Goal: Check status: Check status

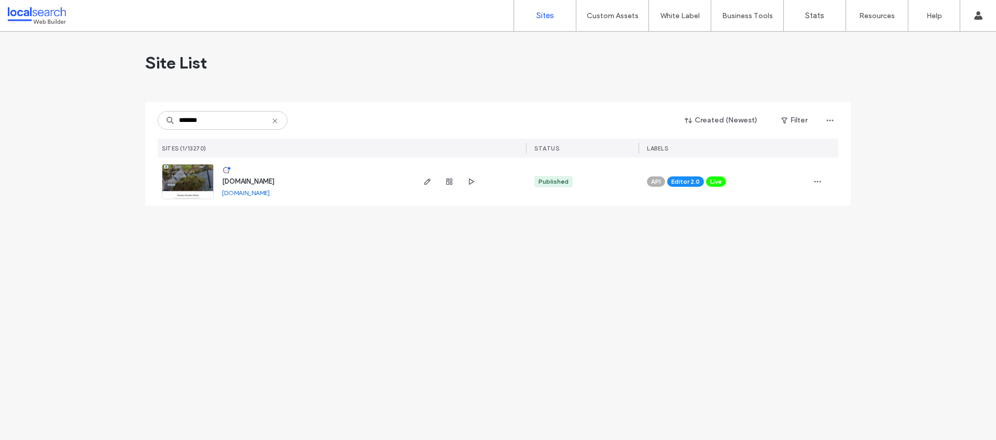
type input "*******"
click at [274, 182] on span "www.mackaybags.net.au" at bounding box center [248, 181] width 52 height 8
type input "*******"
click at [445, 186] on span "button" at bounding box center [449, 181] width 12 height 12
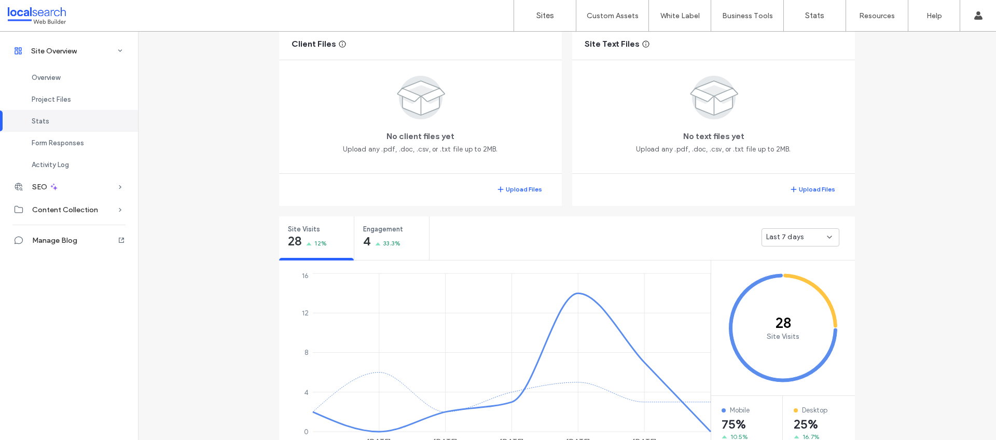
scroll to position [713, 0]
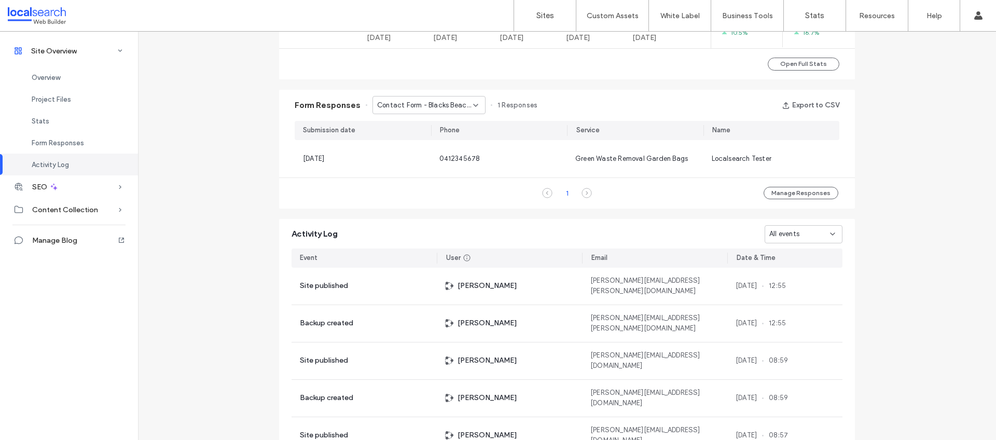
scroll to position [491, 0]
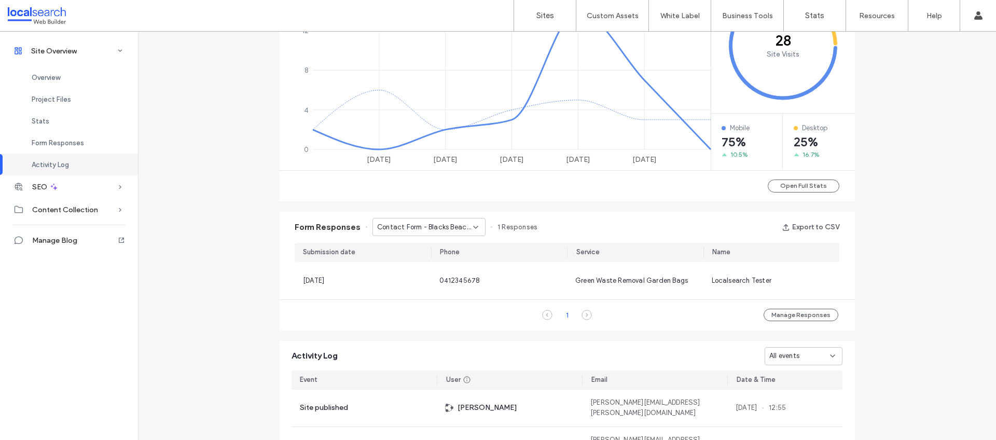
click at [476, 226] on div "Contact Form - Blacks Beach page" at bounding box center [429, 227] width 113 height 18
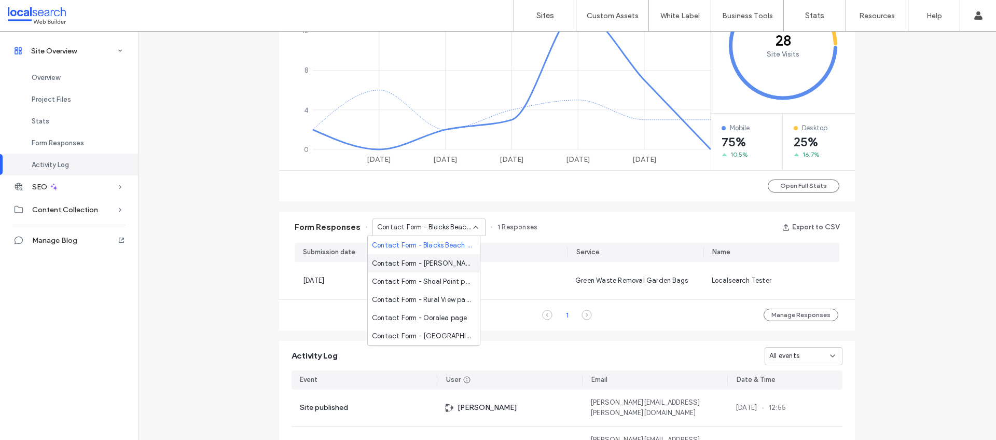
click at [444, 261] on span "Contact Form - [PERSON_NAME] page" at bounding box center [422, 263] width 100 height 10
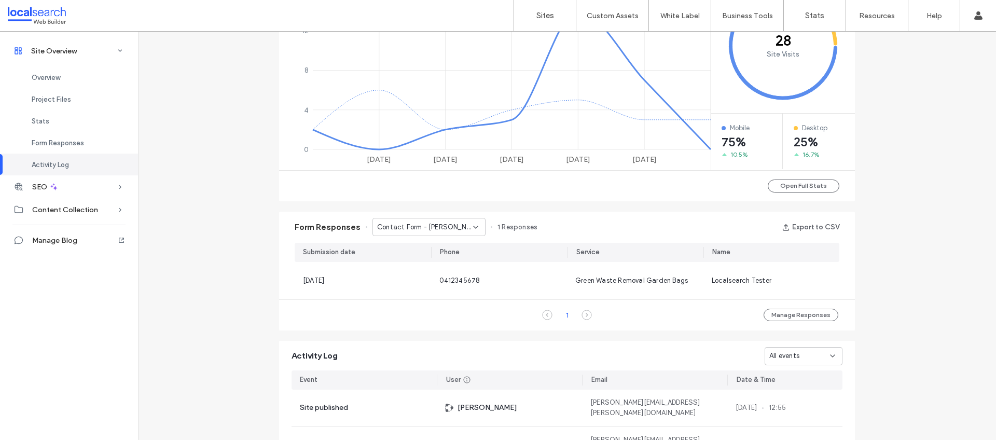
click at [464, 227] on div "Contact Form - [PERSON_NAME] page" at bounding box center [425, 227] width 96 height 10
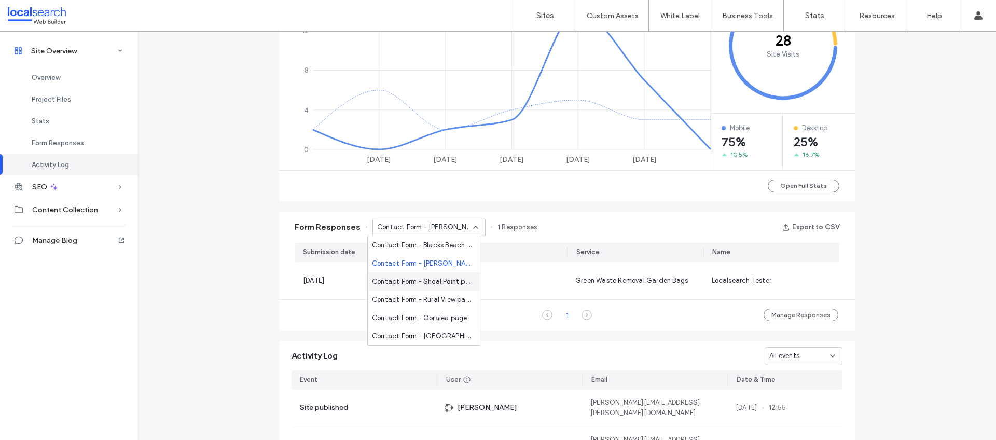
click at [427, 284] on span "Contact Form - Shoal Point page" at bounding box center [422, 282] width 100 height 10
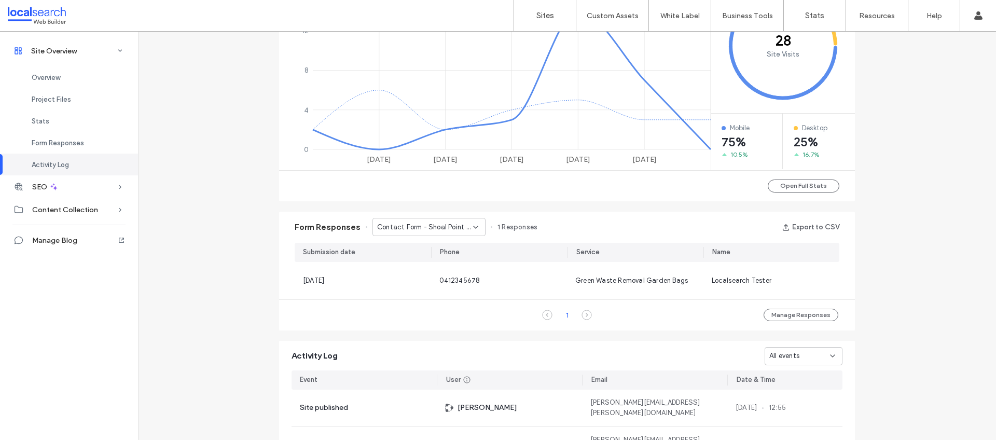
click at [457, 227] on span "Contact Form - Shoal Point page" at bounding box center [425, 227] width 96 height 10
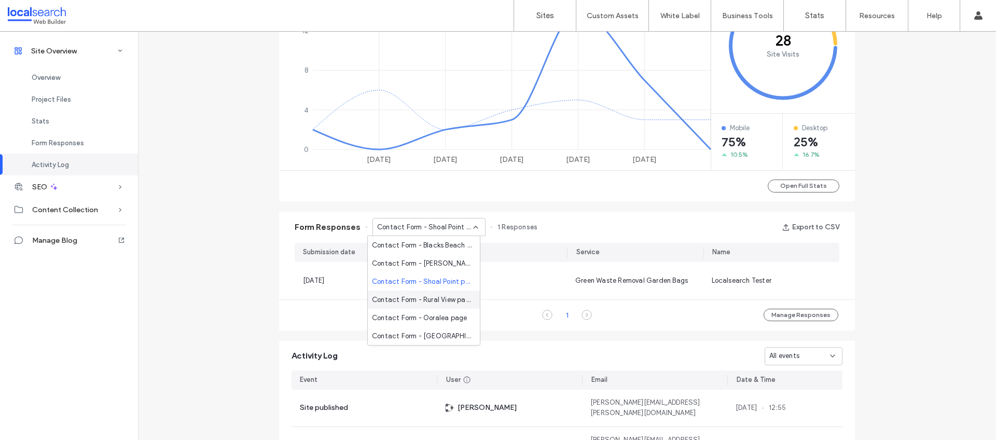
click at [437, 298] on span "Contact Form - Rural View page" at bounding box center [422, 300] width 100 height 10
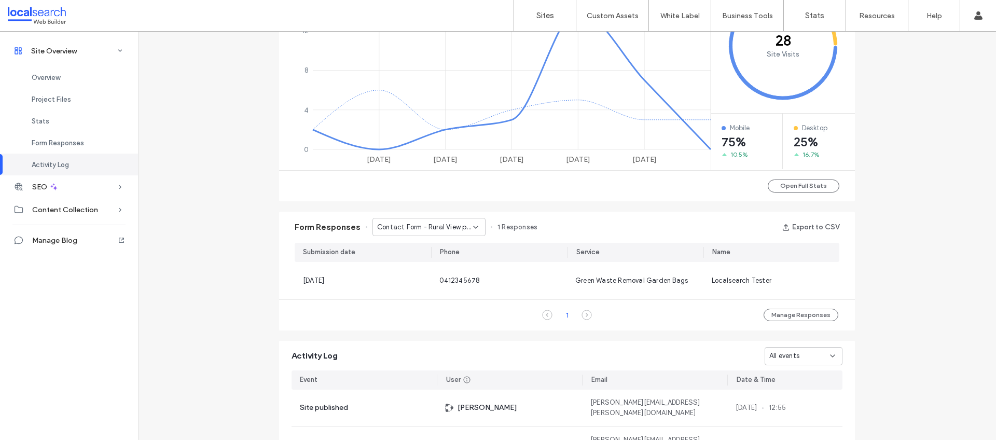
click at [457, 228] on span "Contact Form - Rural View page" at bounding box center [425, 227] width 96 height 10
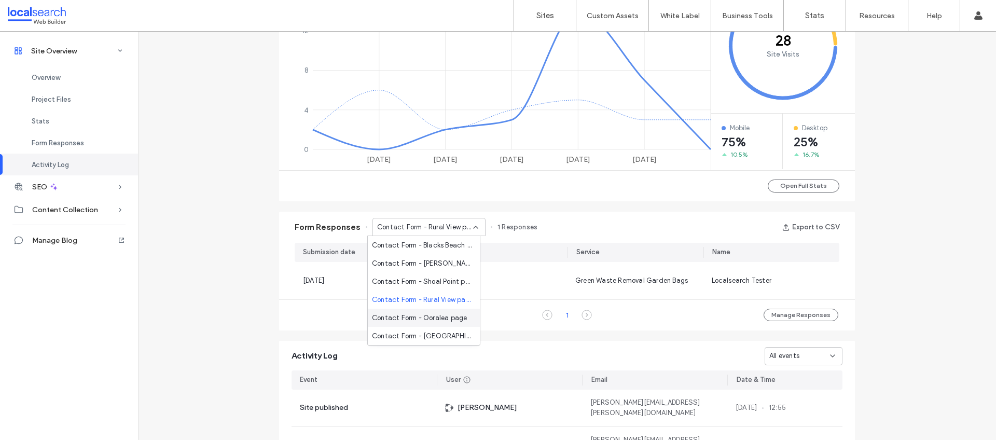
click at [451, 318] on span "Contact Form - Ooralea page" at bounding box center [419, 318] width 95 height 10
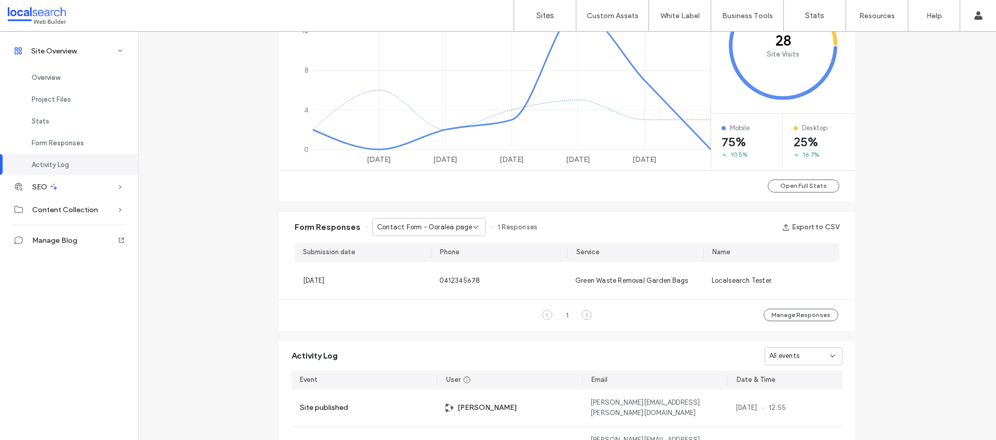
click at [454, 225] on span "Contact Form - Ooralea page" at bounding box center [424, 227] width 95 height 10
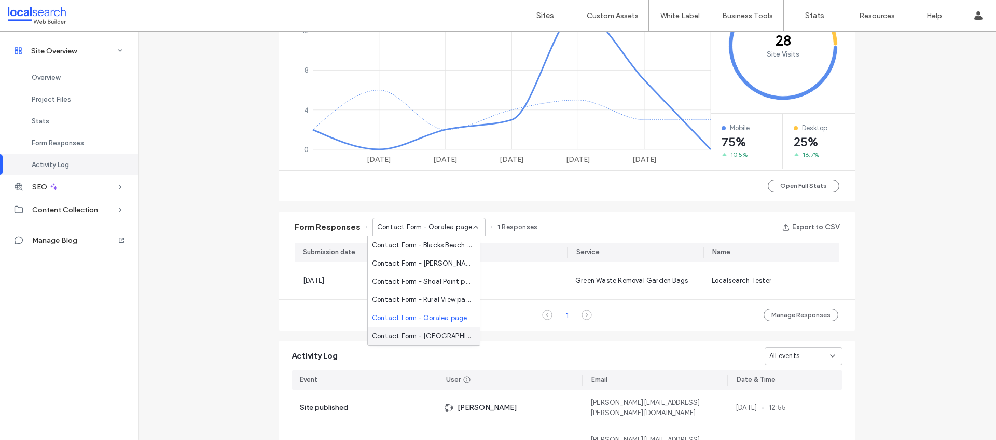
click at [434, 334] on span "Contact Form - [GEOGRAPHIC_DATA] page" at bounding box center [422, 336] width 100 height 10
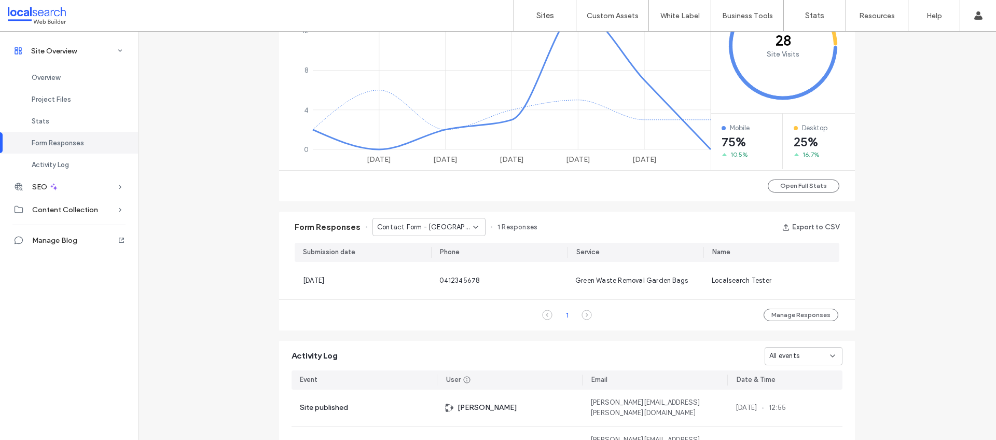
scroll to position [564, 0]
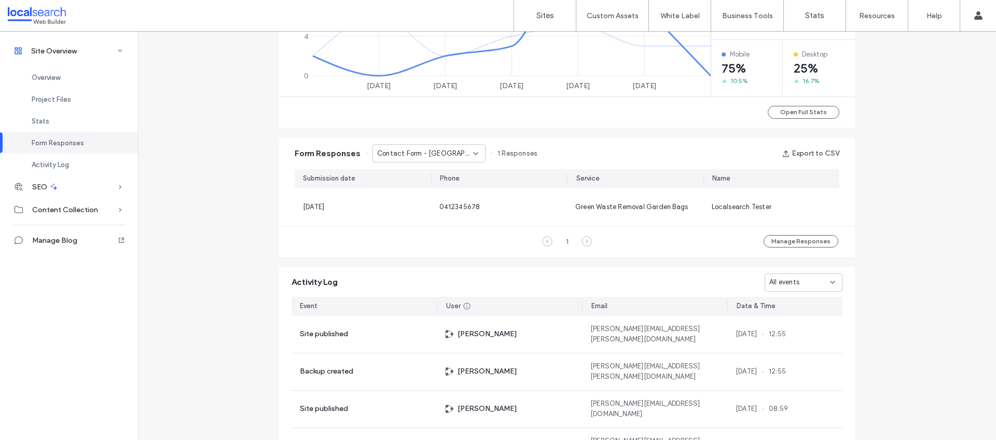
click at [444, 156] on span "Contact Form - [GEOGRAPHIC_DATA] page" at bounding box center [425, 153] width 96 height 10
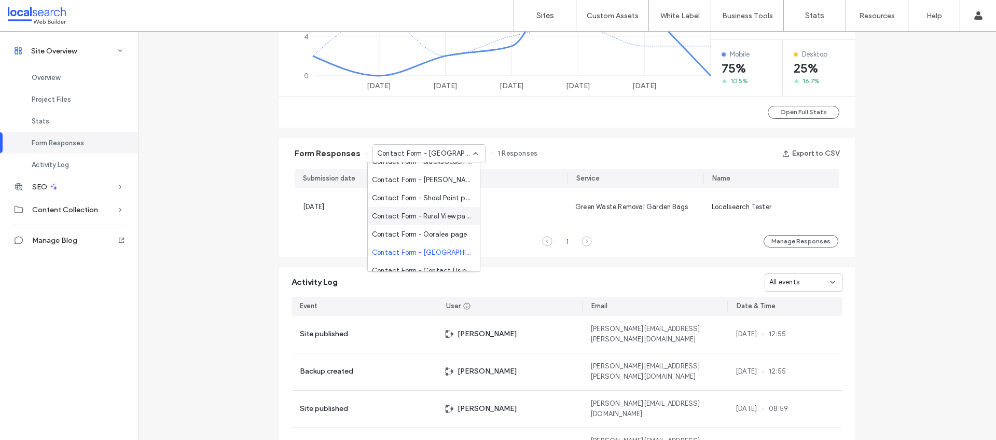
scroll to position [18, 0]
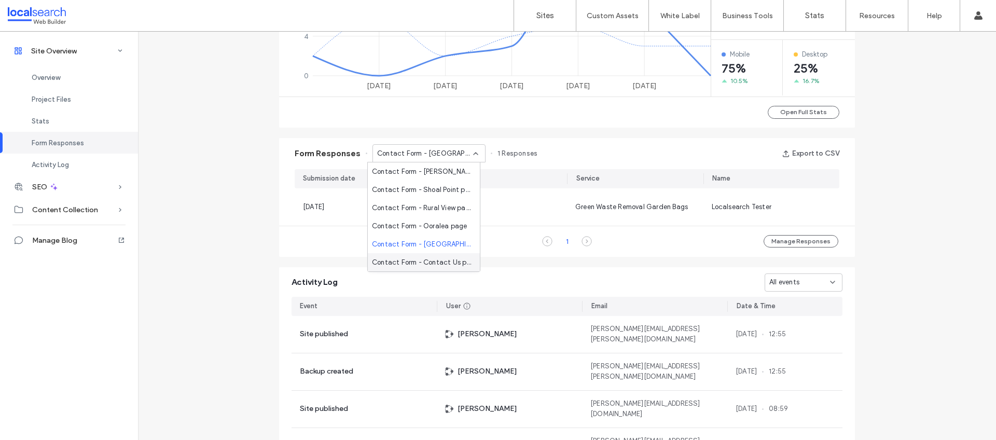
click at [431, 263] on span "Contact Form - Contact Us page" at bounding box center [422, 262] width 100 height 10
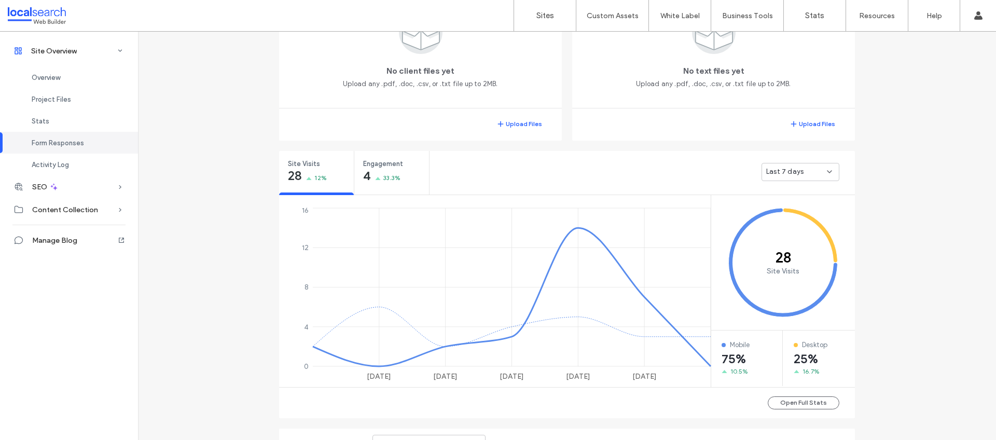
scroll to position [193, 0]
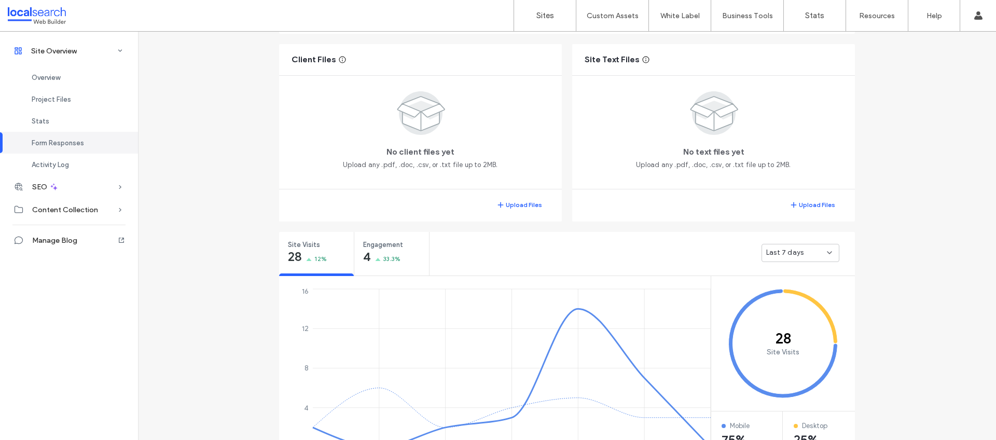
click at [49, 24] on div "Sites Custom Assets Custom Templates Custom Sections Content Collection Form Wh…" at bounding box center [498, 16] width 996 height 32
click at [548, 9] on link "Sites" at bounding box center [545, 15] width 62 height 31
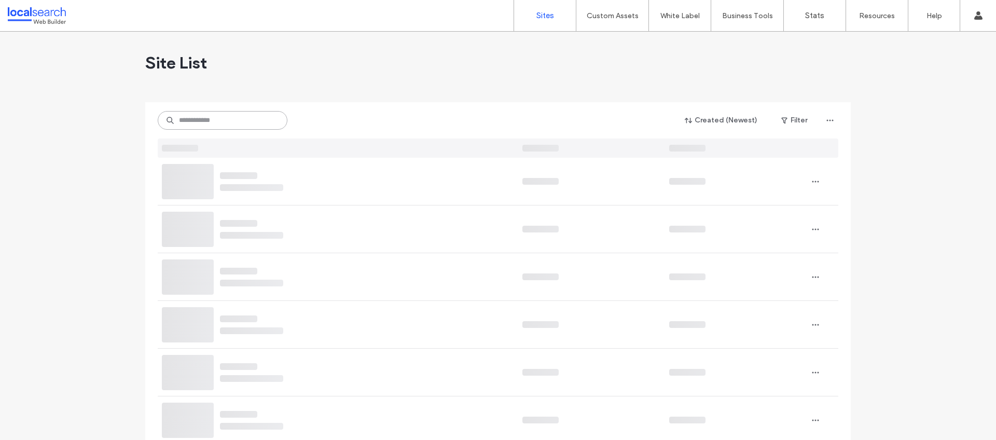
click at [214, 112] on input at bounding box center [223, 120] width 130 height 19
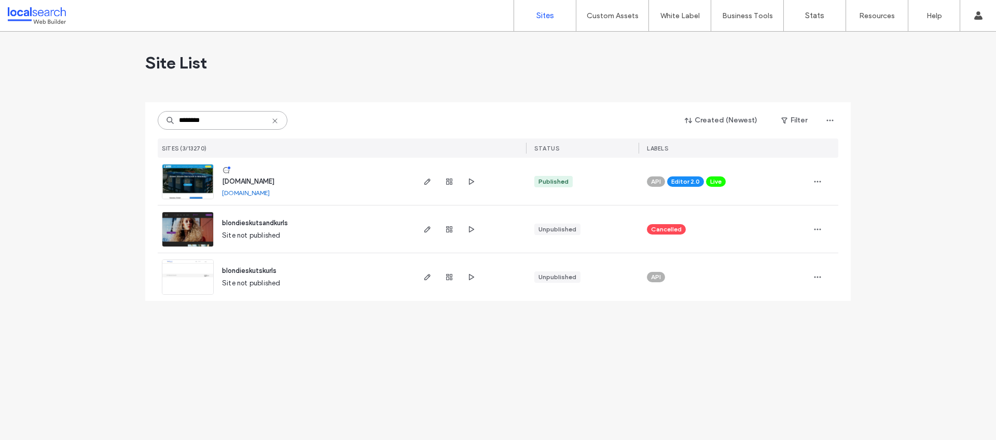
type input "********"
click at [256, 181] on span "[DOMAIN_NAME]" at bounding box center [248, 181] width 52 height 8
type input "********"
click at [451, 183] on icon "button" at bounding box center [449, 181] width 8 height 8
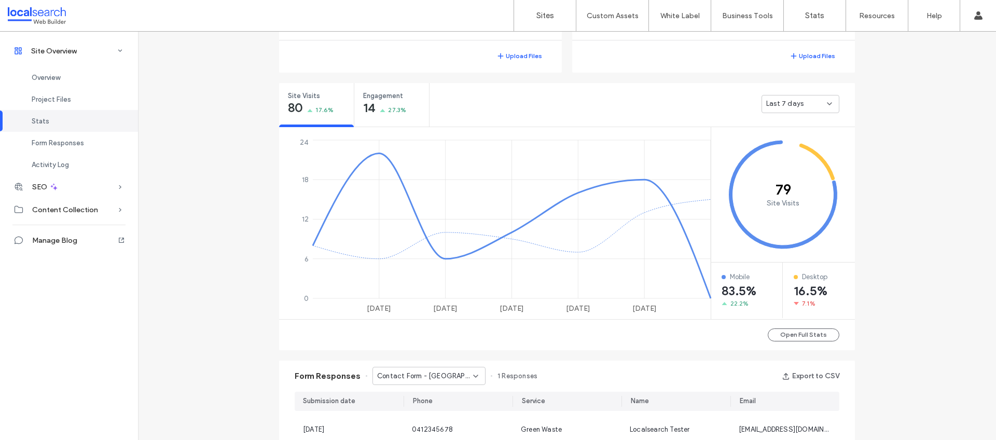
scroll to position [557, 0]
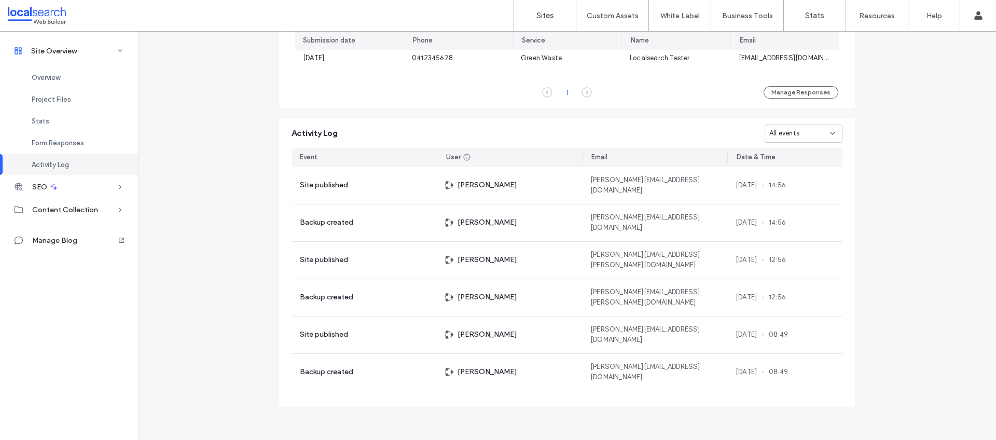
scroll to position [608, 0]
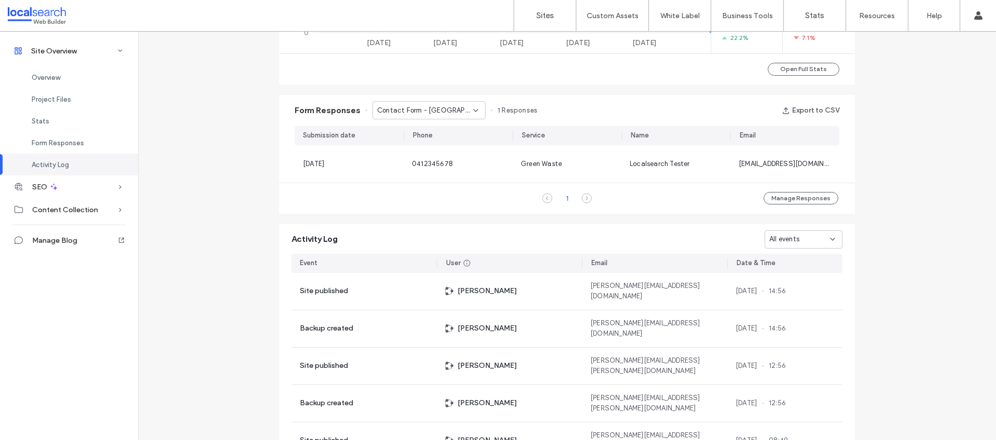
click at [451, 117] on div "Contact Form - [GEOGRAPHIC_DATA] page" at bounding box center [429, 110] width 113 height 18
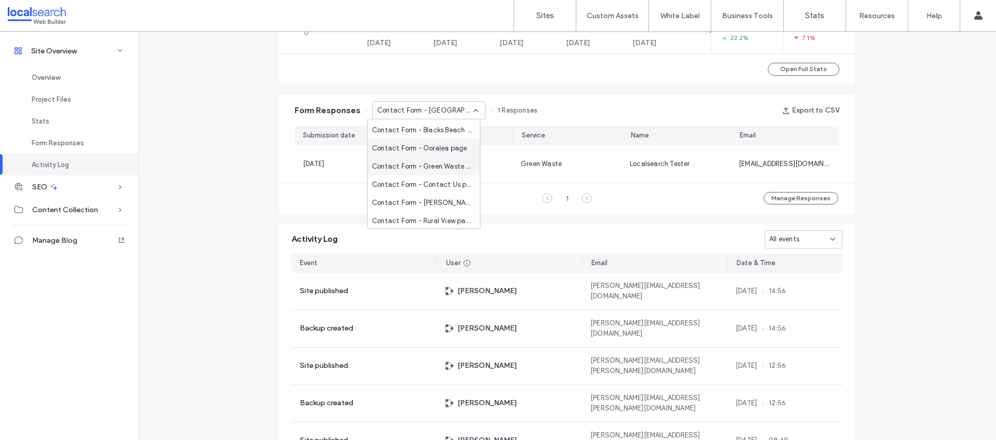
scroll to position [36, 0]
click at [436, 178] on span "Contact Form - Contact Us page" at bounding box center [422, 183] width 100 height 10
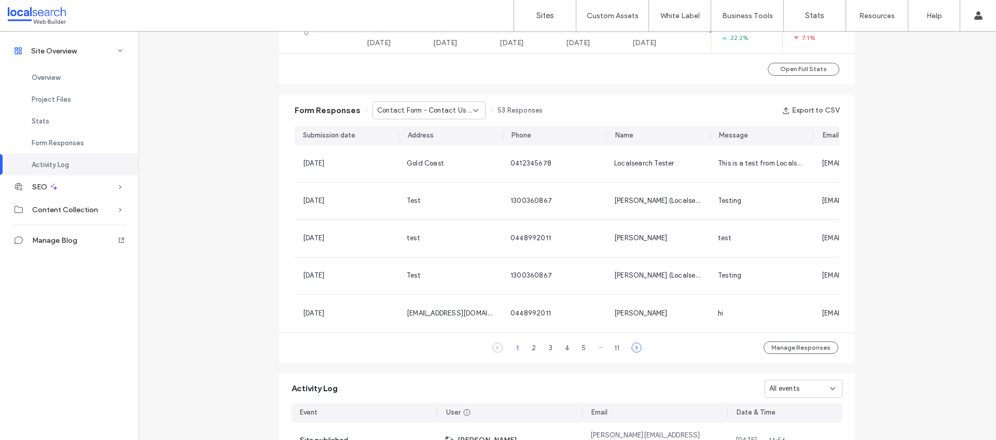
click at [632, 353] on icon at bounding box center [636, 347] width 10 height 10
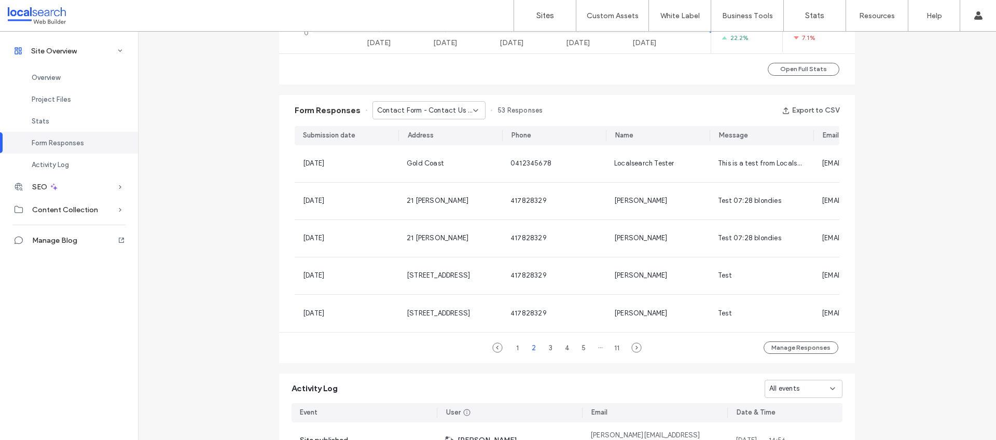
scroll to position [297, 0]
